Goal: Task Accomplishment & Management: Manage account settings

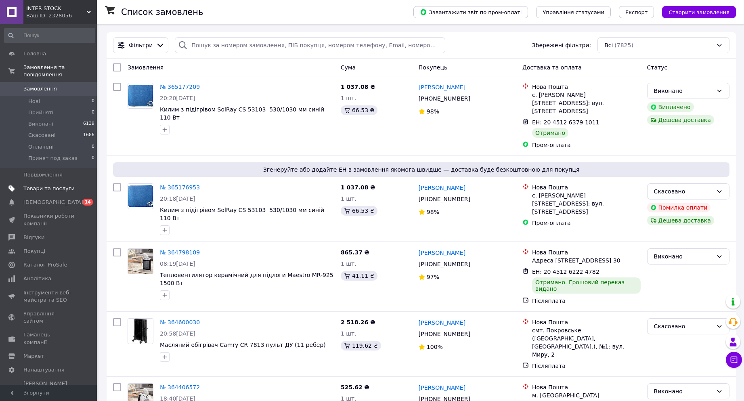
click at [41, 185] on span "Товари та послуги" at bounding box center [48, 188] width 51 height 7
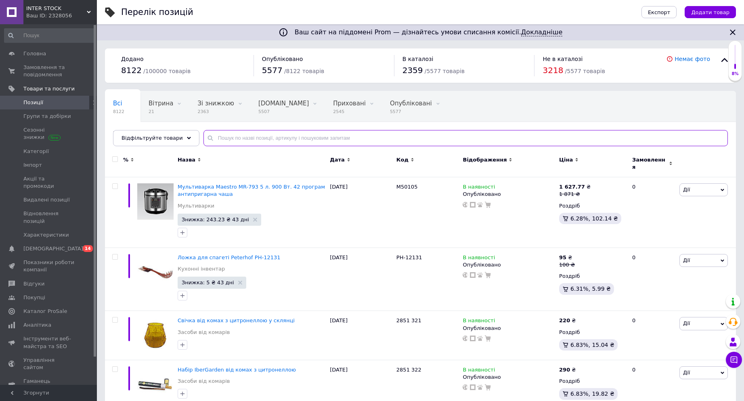
click at [308, 138] on input "text" at bounding box center [465, 138] width 524 height 16
paste input "Соковарка Bohmann BH-3206 8л"
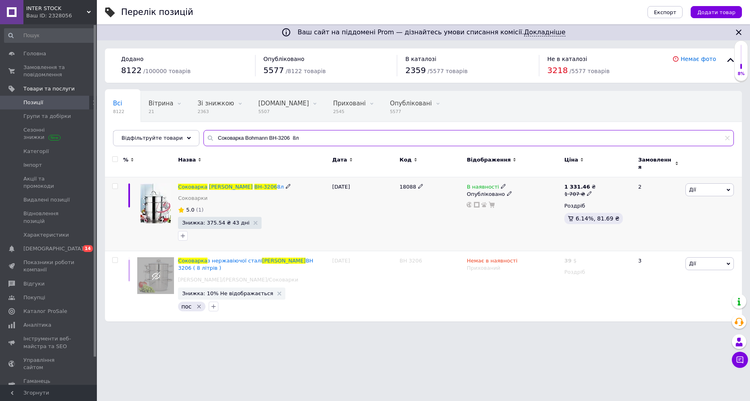
type input "Соковарка Bohmann BH-3206 8л"
click at [479, 184] on span "В наявності" at bounding box center [483, 188] width 32 height 8
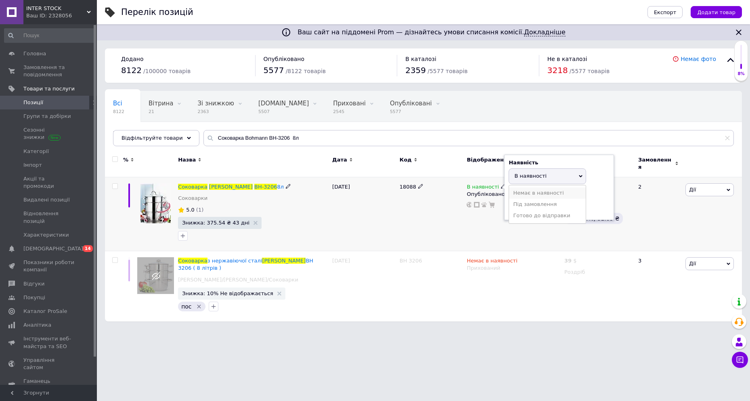
click at [522, 187] on li "Немає в наявності" at bounding box center [547, 192] width 77 height 11
click at [412, 212] on div "18088" at bounding box center [431, 214] width 67 height 74
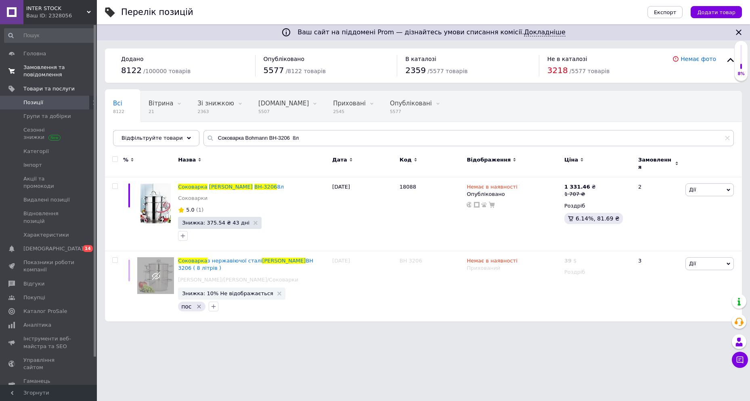
click at [39, 71] on span "Замовлення та повідомлення" at bounding box center [48, 71] width 51 height 15
